Goal: Transaction & Acquisition: Obtain resource

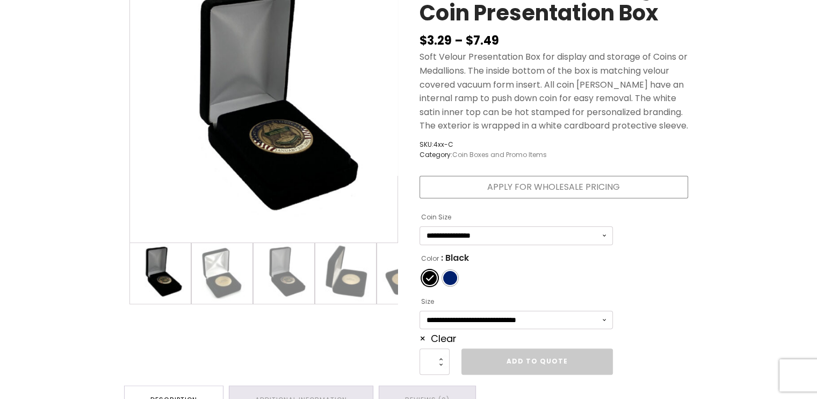
scroll to position [197, 0]
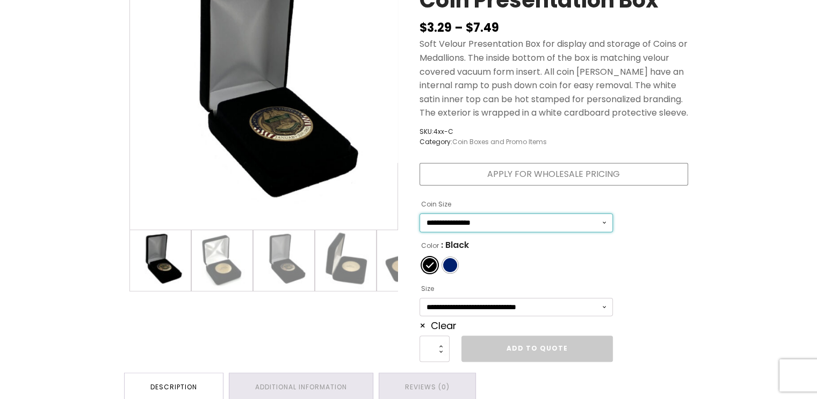
click at [507, 225] on select "**********" at bounding box center [516, 222] width 193 height 19
select select "***"
click at [420, 213] on select "**********" at bounding box center [516, 222] width 193 height 19
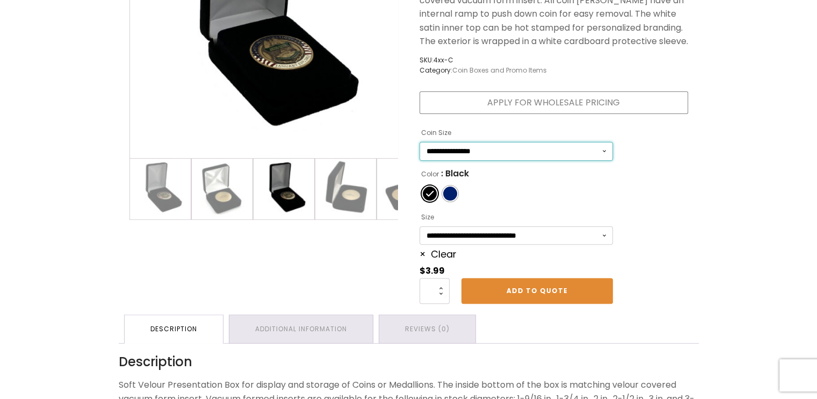
scroll to position [269, 0]
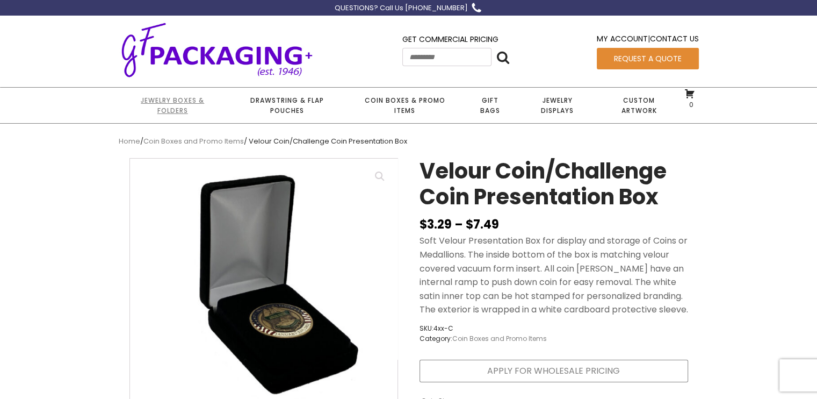
click at [170, 105] on link "Jewelry Boxes & Folders" at bounding box center [173, 105] width 108 height 35
click at [167, 109] on link "Jewelry Boxes & Folders" at bounding box center [173, 105] width 108 height 35
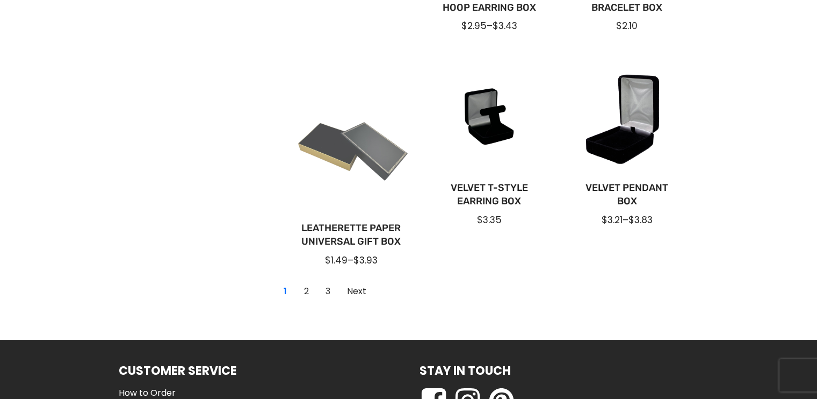
scroll to position [823, 0]
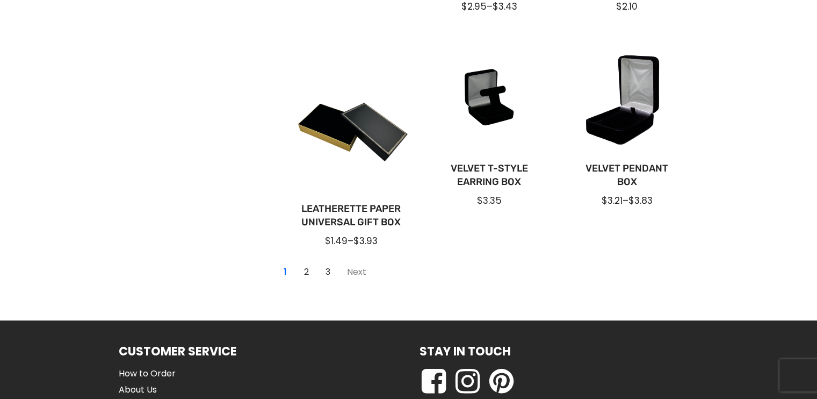
click at [356, 266] on link "Next" at bounding box center [356, 271] width 31 height 17
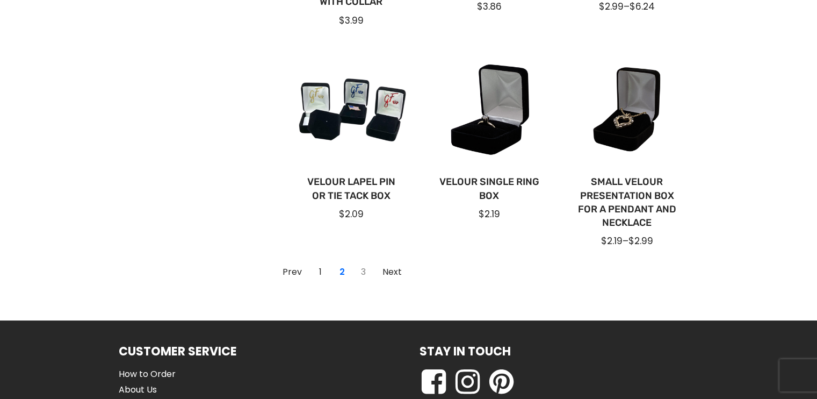
click at [363, 270] on link "3" at bounding box center [363, 271] width 17 height 17
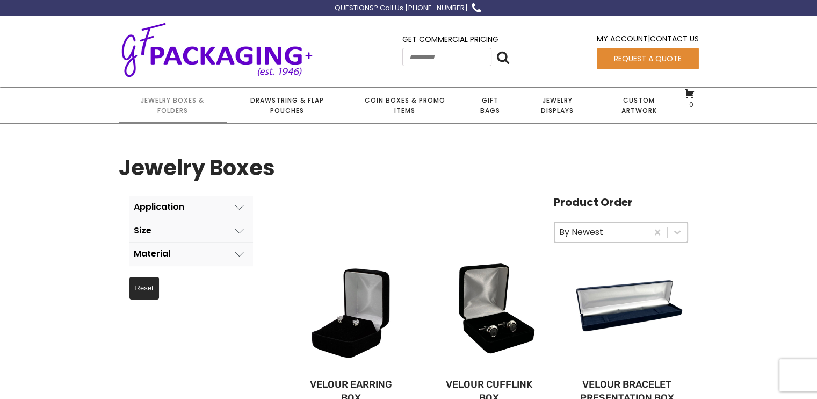
click at [192, 206] on button "Application" at bounding box center [191, 207] width 124 height 23
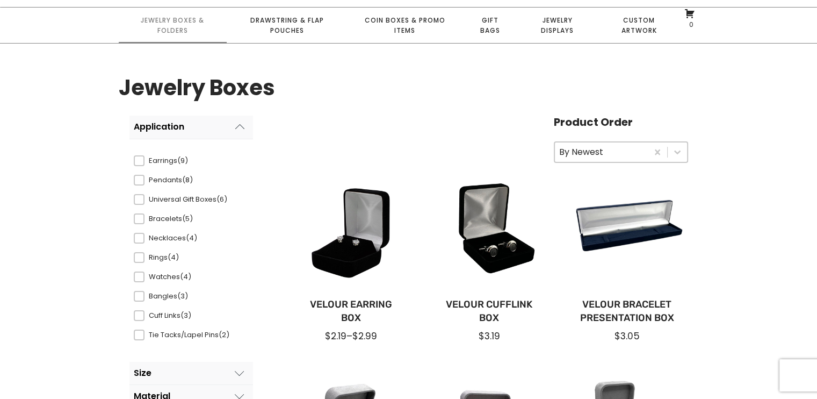
scroll to position [89, 0]
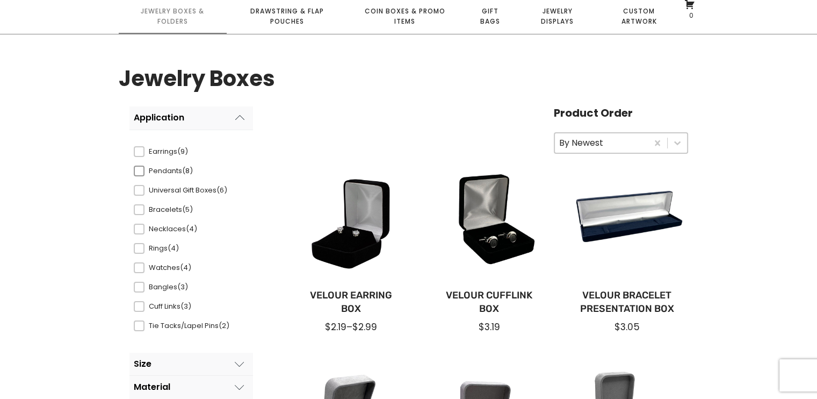
click at [156, 171] on span "Pendants (8)" at bounding box center [186, 170] width 85 height 11
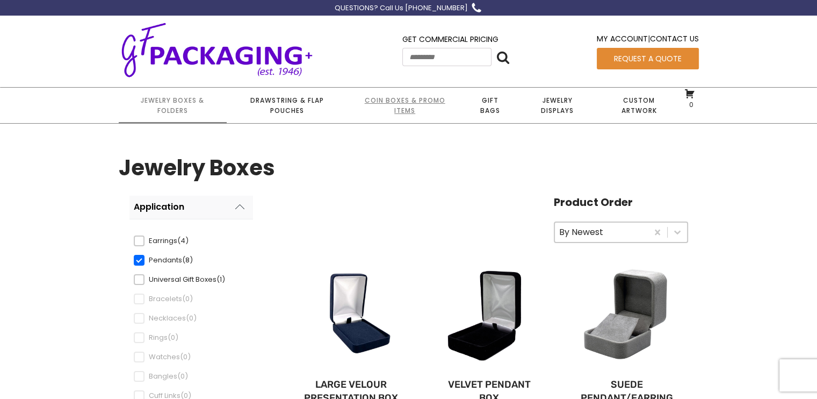
click at [399, 102] on link "Coin Boxes & Promo Items" at bounding box center [404, 105] width 115 height 35
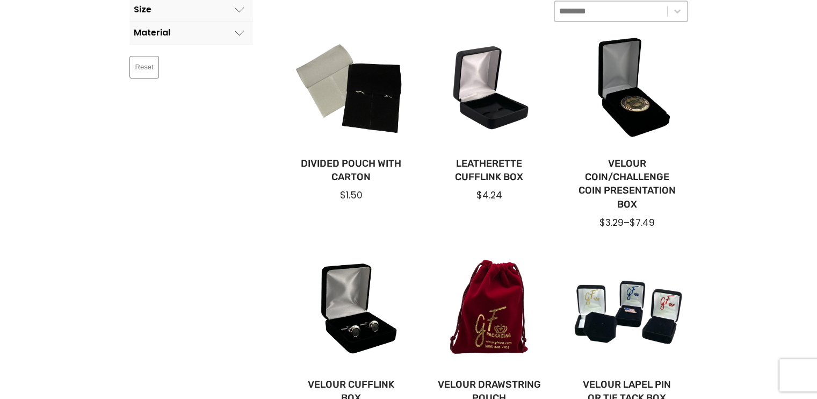
scroll to position [215, 0]
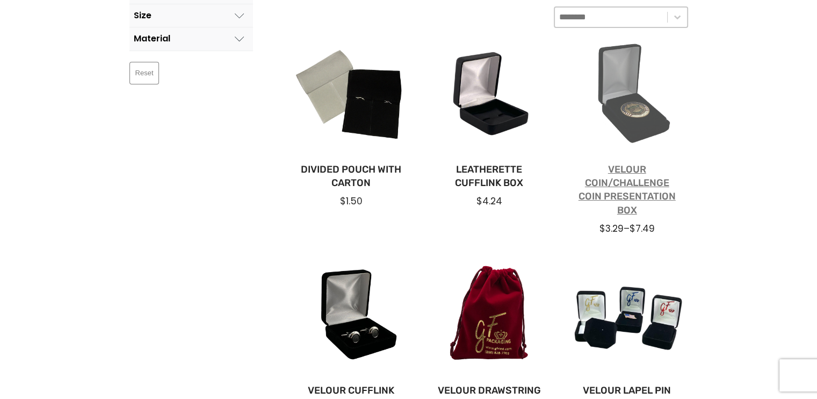
click at [606, 193] on link "Velour Coin/Challenge Coin Presentation Box" at bounding box center [627, 190] width 104 height 54
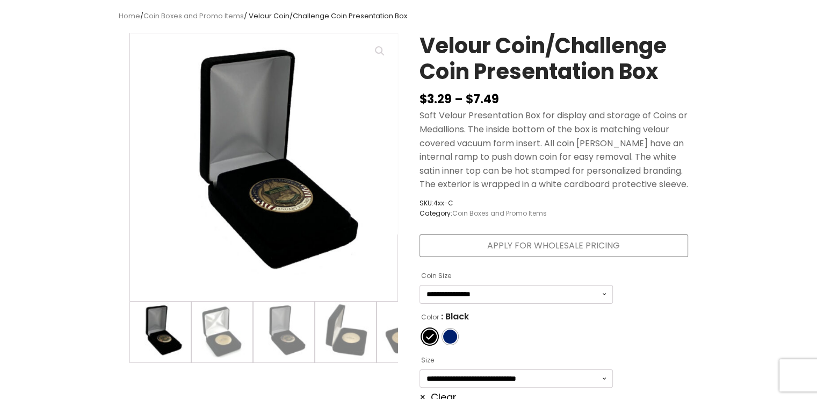
scroll to position [143, 0]
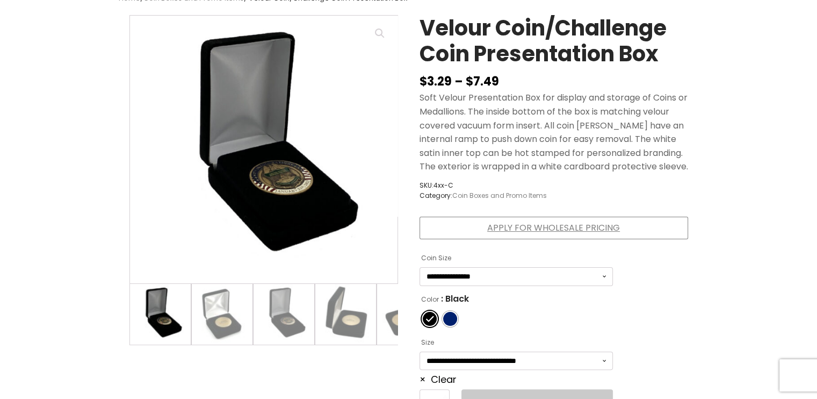
click at [518, 224] on link "Apply for Wholesale Pricing" at bounding box center [554, 227] width 269 height 23
click at [578, 279] on select "**********" at bounding box center [516, 276] width 193 height 19
select select "***"
click at [420, 267] on select "**********" at bounding box center [516, 276] width 193 height 19
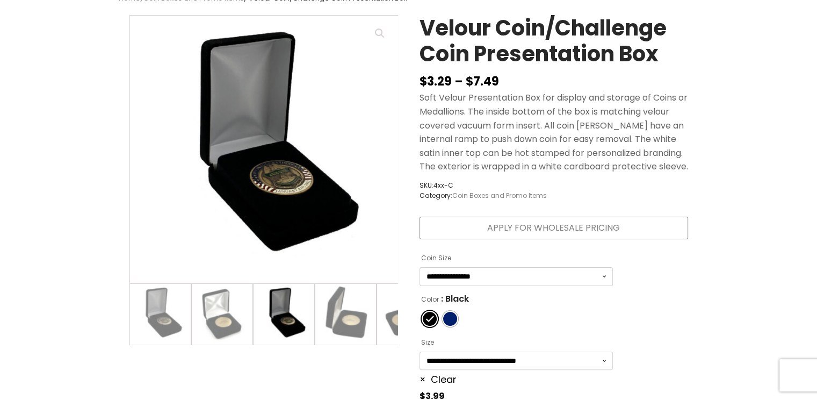
click at [648, 268] on div "**********" at bounding box center [554, 221] width 290 height 435
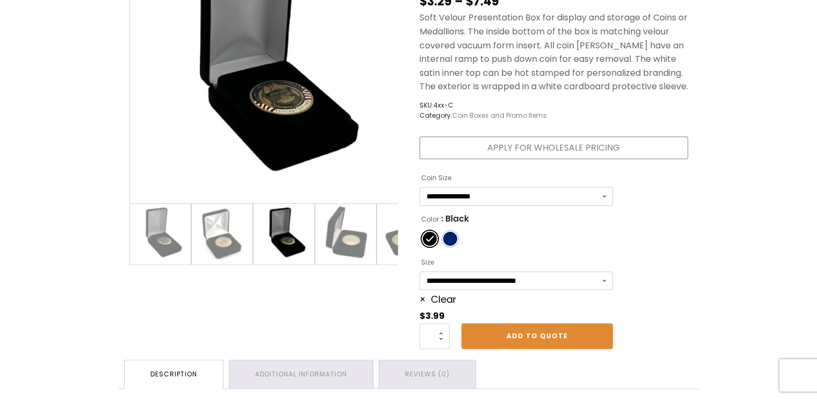
scroll to position [233, 0]
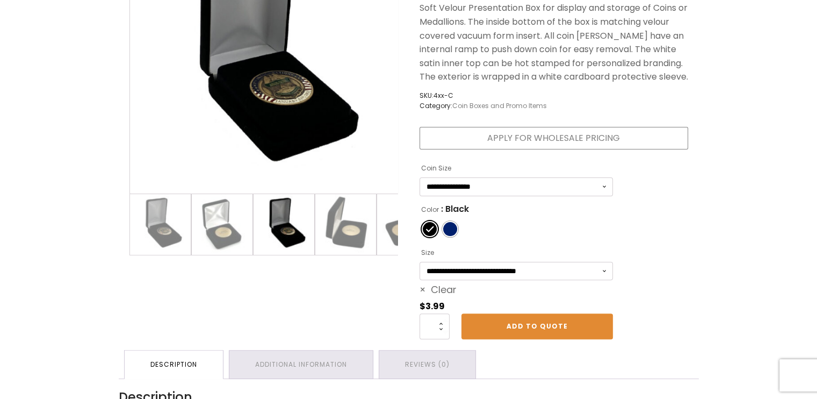
click at [440, 291] on link "Clear" at bounding box center [438, 289] width 37 height 13
select select
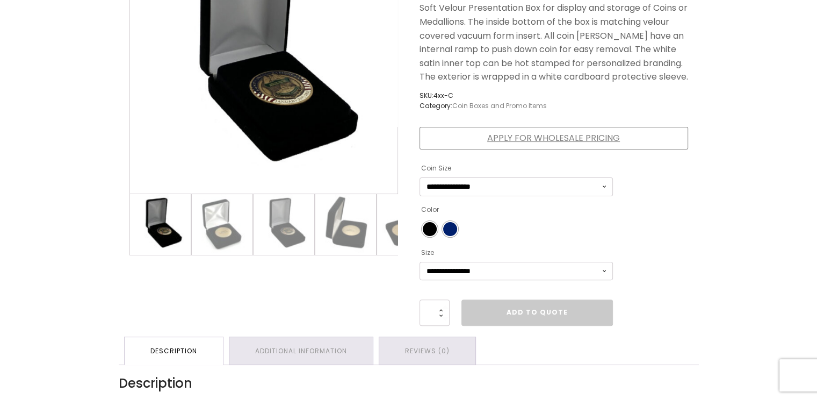
click at [587, 139] on link "Apply for Wholesale Pricing" at bounding box center [554, 138] width 269 height 23
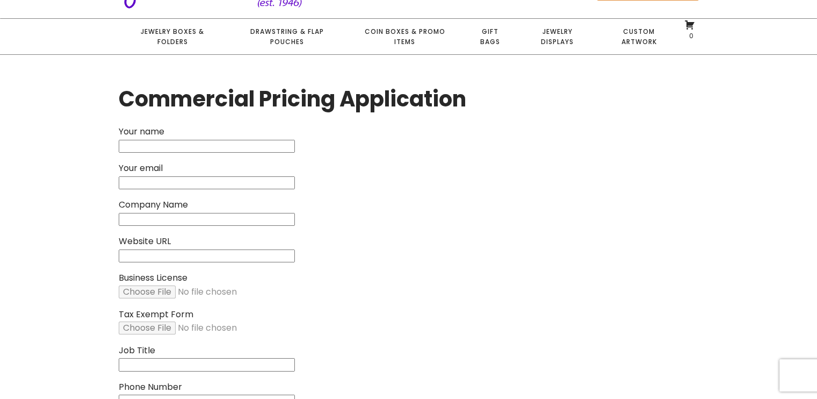
scroll to position [71, 0]
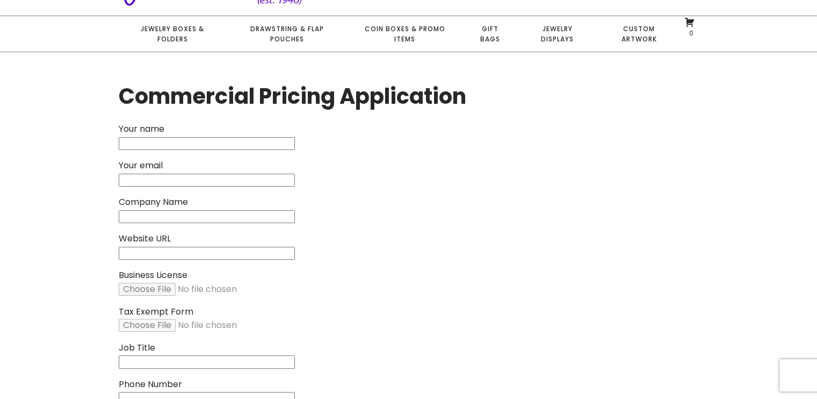
click at [222, 285] on input "Business License" at bounding box center [210, 289] width 183 height 13
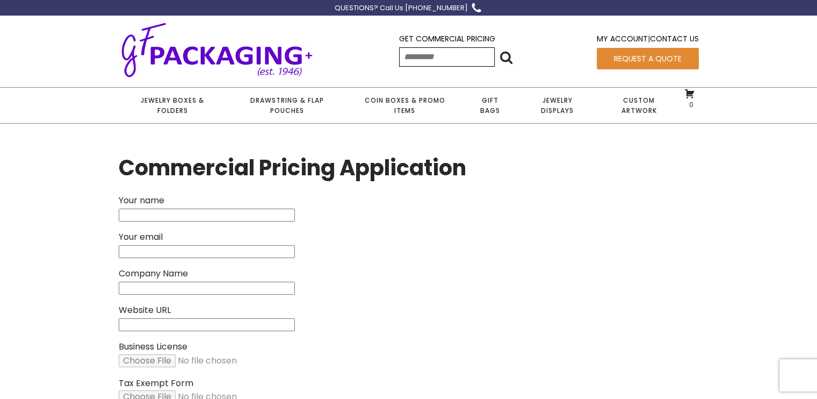
scroll to position [0, 0]
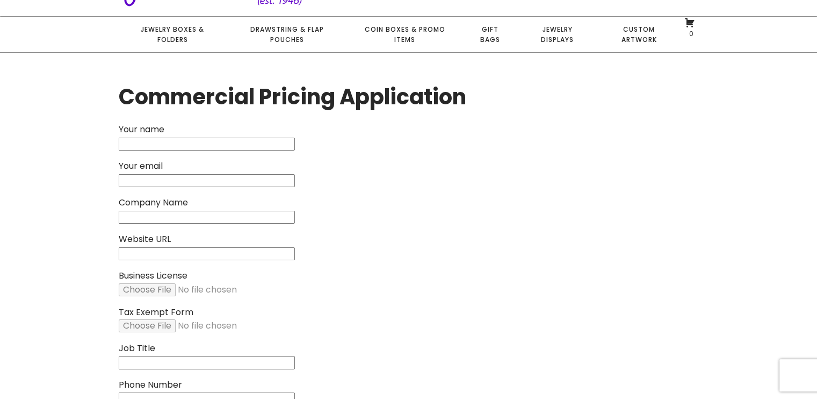
scroll to position [71, 0]
click at [135, 141] on input "Your name" at bounding box center [207, 143] width 176 height 13
click at [446, 198] on p "Company Name" at bounding box center [409, 209] width 580 height 28
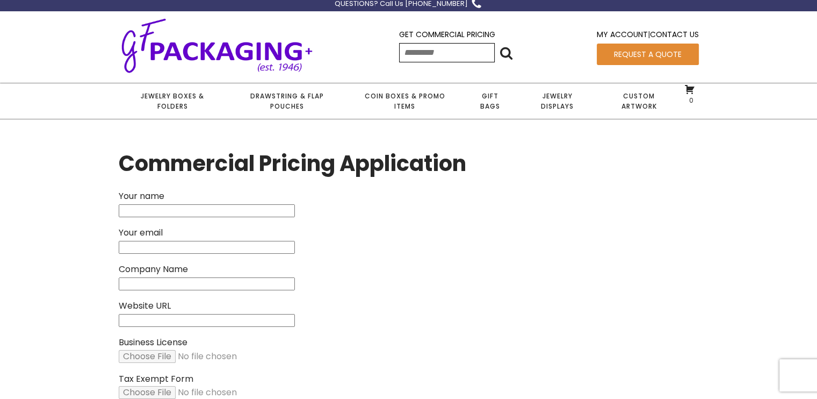
scroll to position [0, 0]
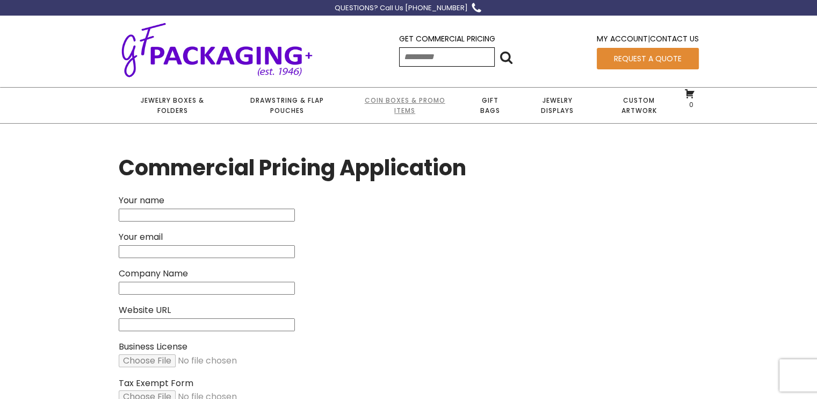
click at [402, 102] on link "Coin Boxes & Promo Items" at bounding box center [404, 105] width 115 height 35
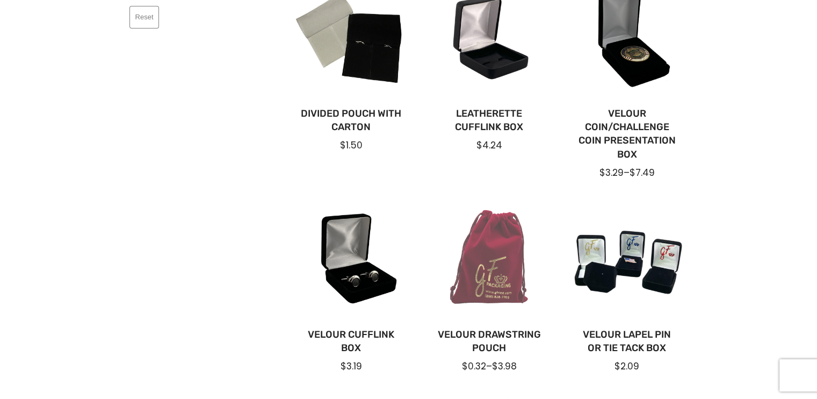
scroll to position [269, 0]
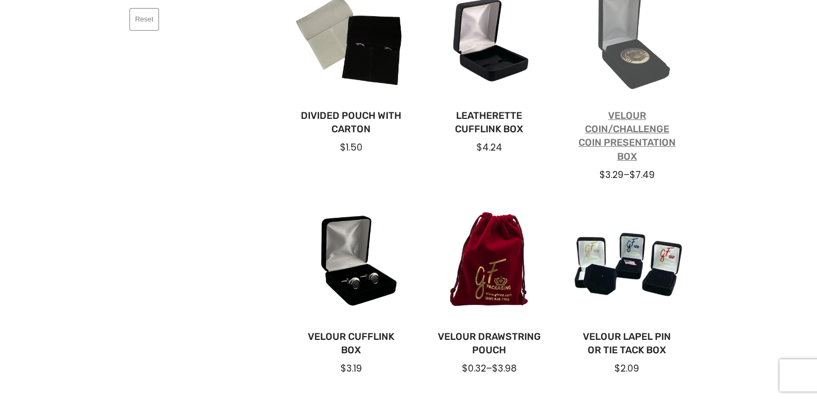
click at [618, 133] on link "Velour Coin/Challenge Coin Presentation Box" at bounding box center [627, 136] width 104 height 54
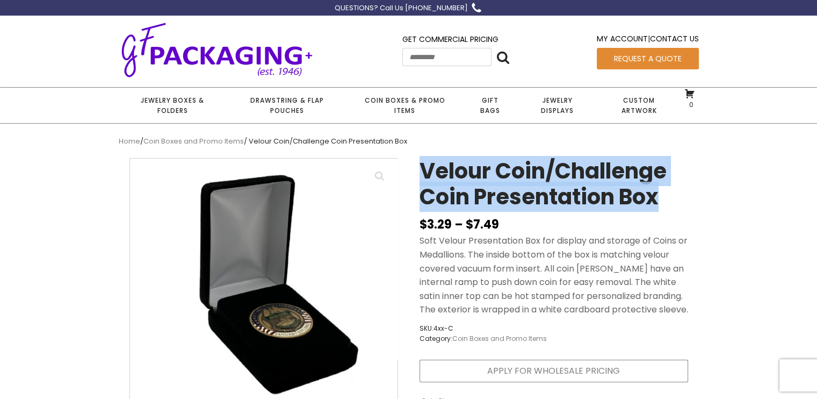
drag, startPoint x: 425, startPoint y: 167, endPoint x: 674, endPoint y: 196, distance: 249.9
click at [674, 196] on h1 "Velour Coin/Challenge Coin Presentation Box" at bounding box center [554, 186] width 269 height 57
copy h1 "Velour Coin/Challenge Coin Presentation Box"
